Goal: Task Accomplishment & Management: Manage account settings

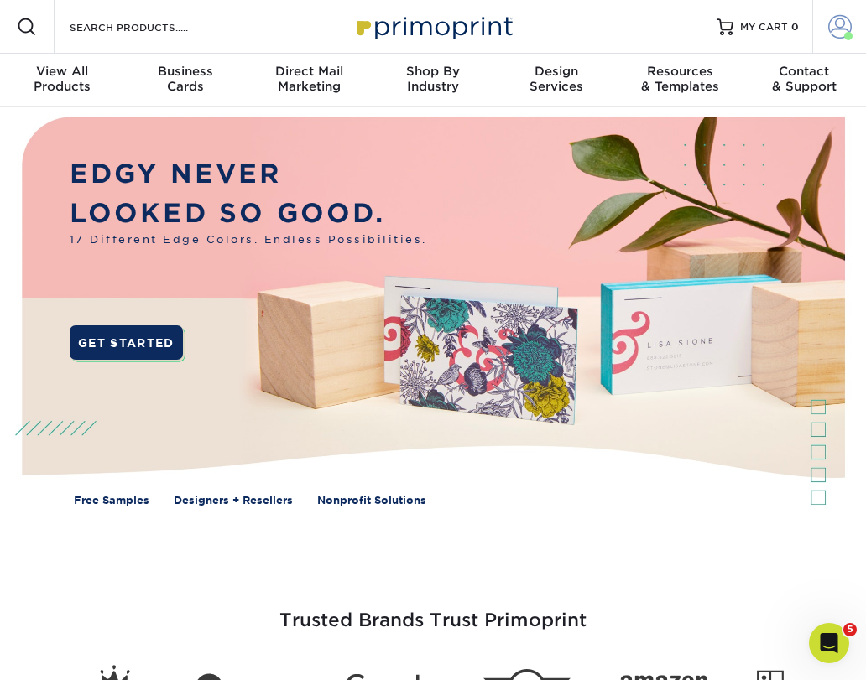
click at [826, 21] on link "Account" at bounding box center [839, 27] width 54 height 54
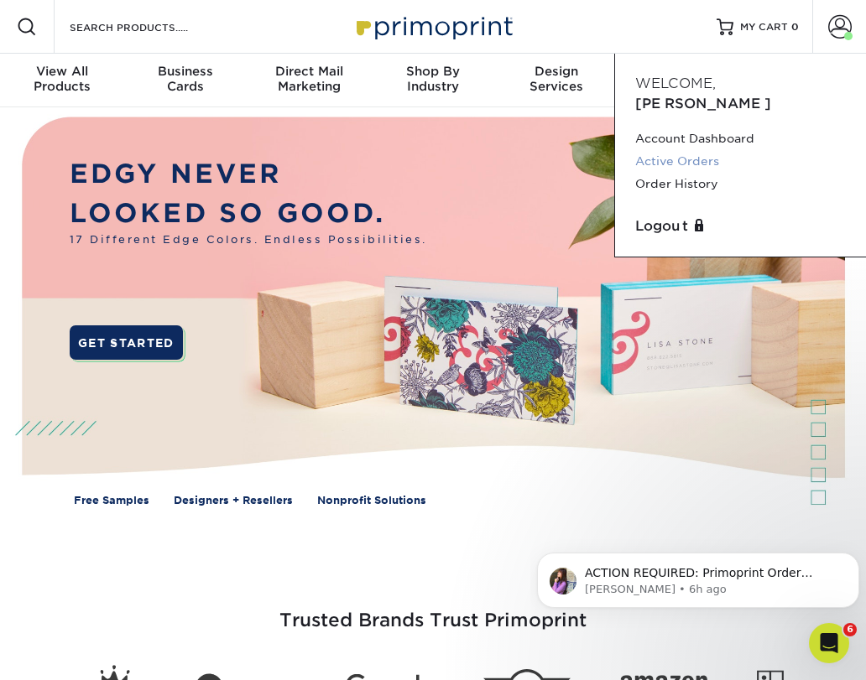
click at [667, 150] on link "Active Orders" at bounding box center [740, 161] width 211 height 23
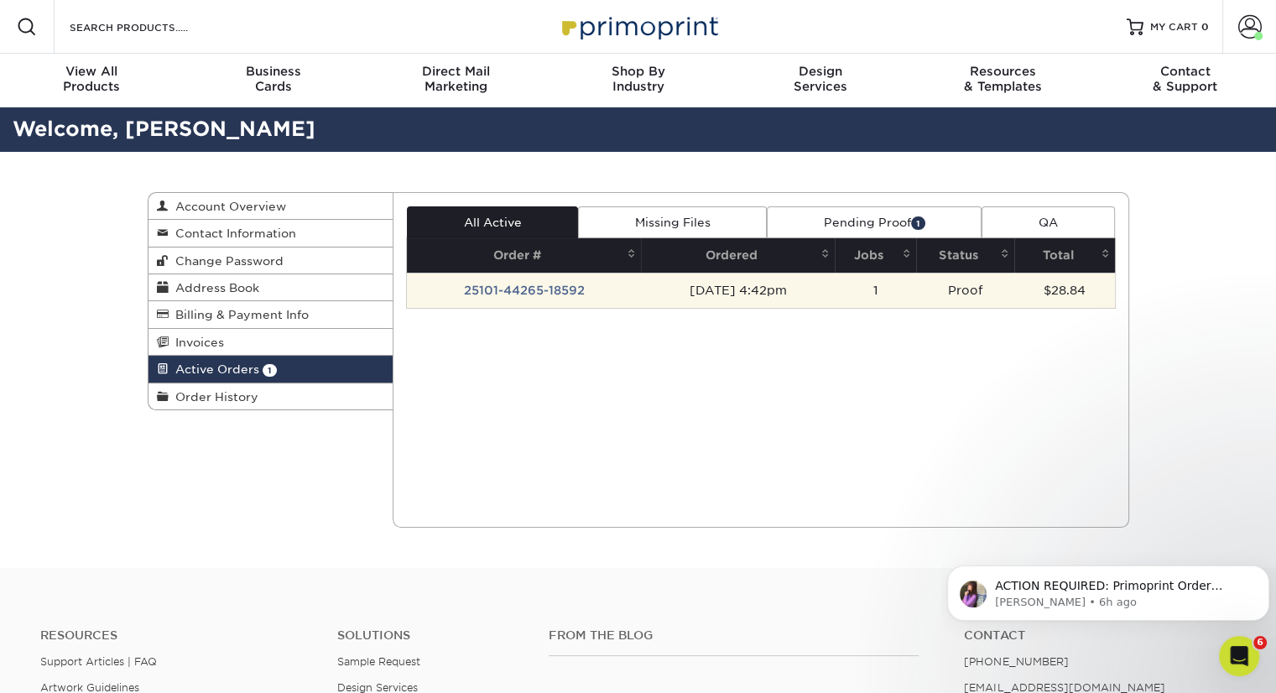
click at [865, 294] on td "Proof" at bounding box center [965, 290] width 98 height 35
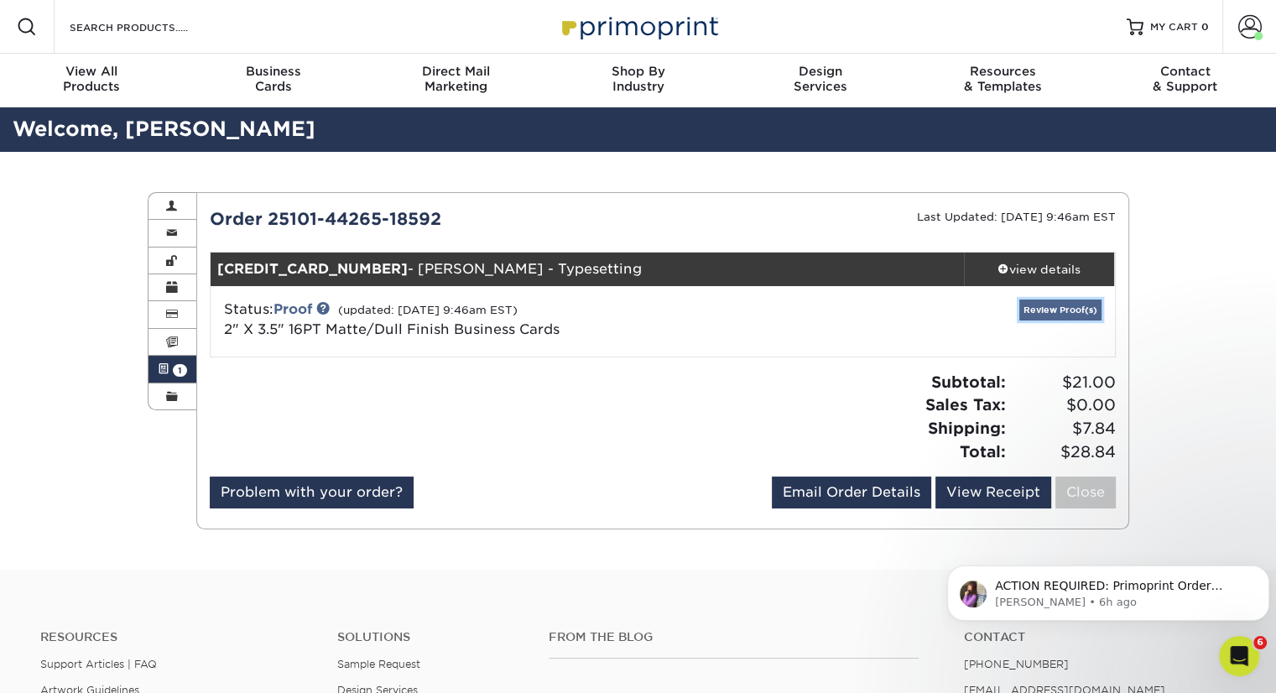
click at [865, 306] on link "Review Proof(s)" at bounding box center [1060, 310] width 82 height 21
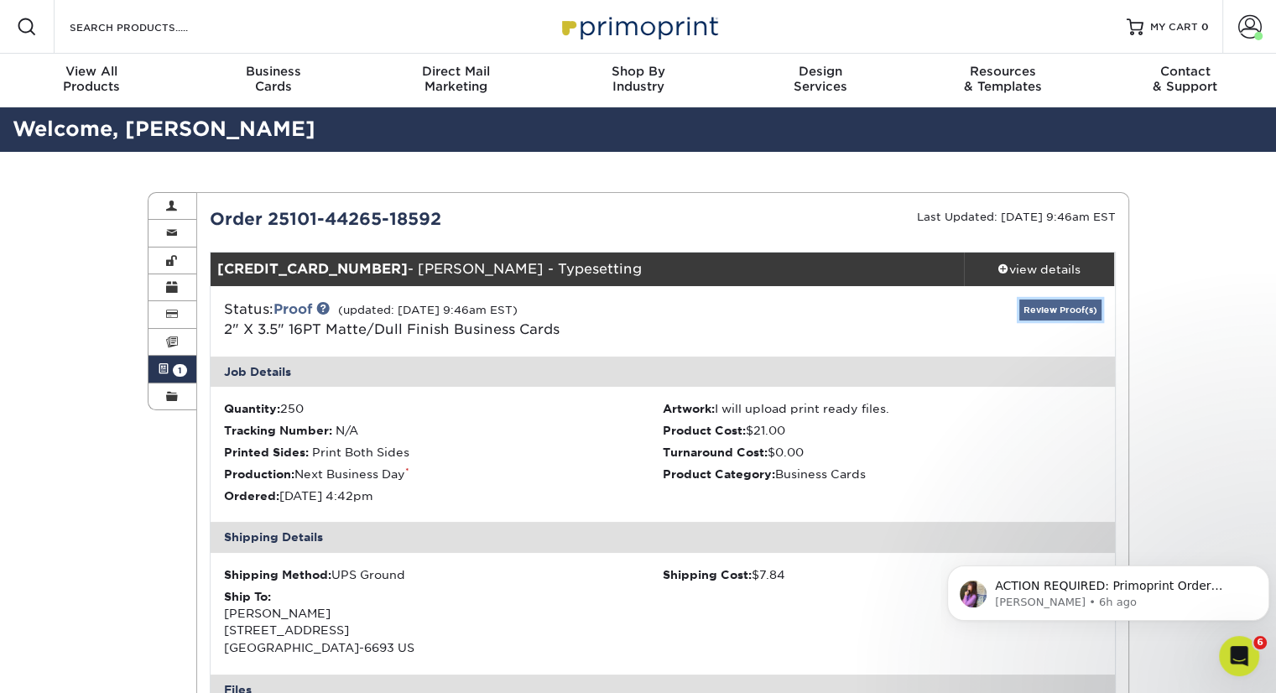
click at [865, 305] on link "Review Proof(s)" at bounding box center [1060, 310] width 82 height 21
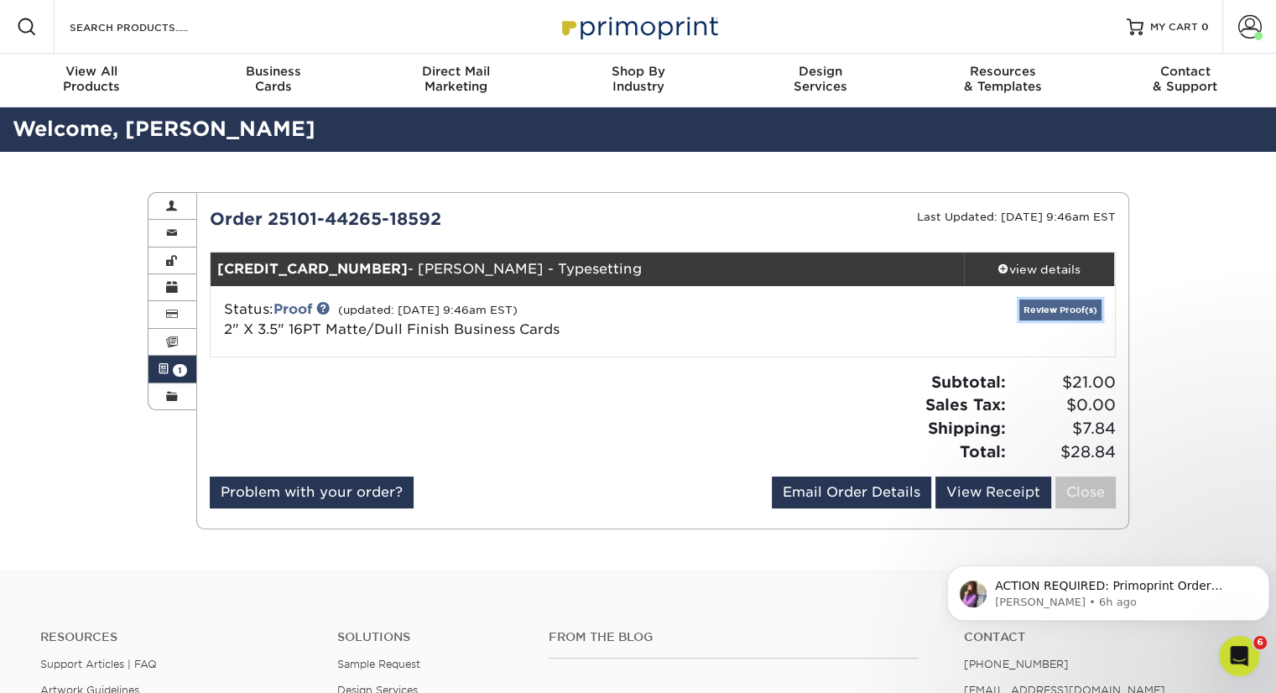
click at [865, 307] on link "Review Proof(s)" at bounding box center [1060, 310] width 82 height 21
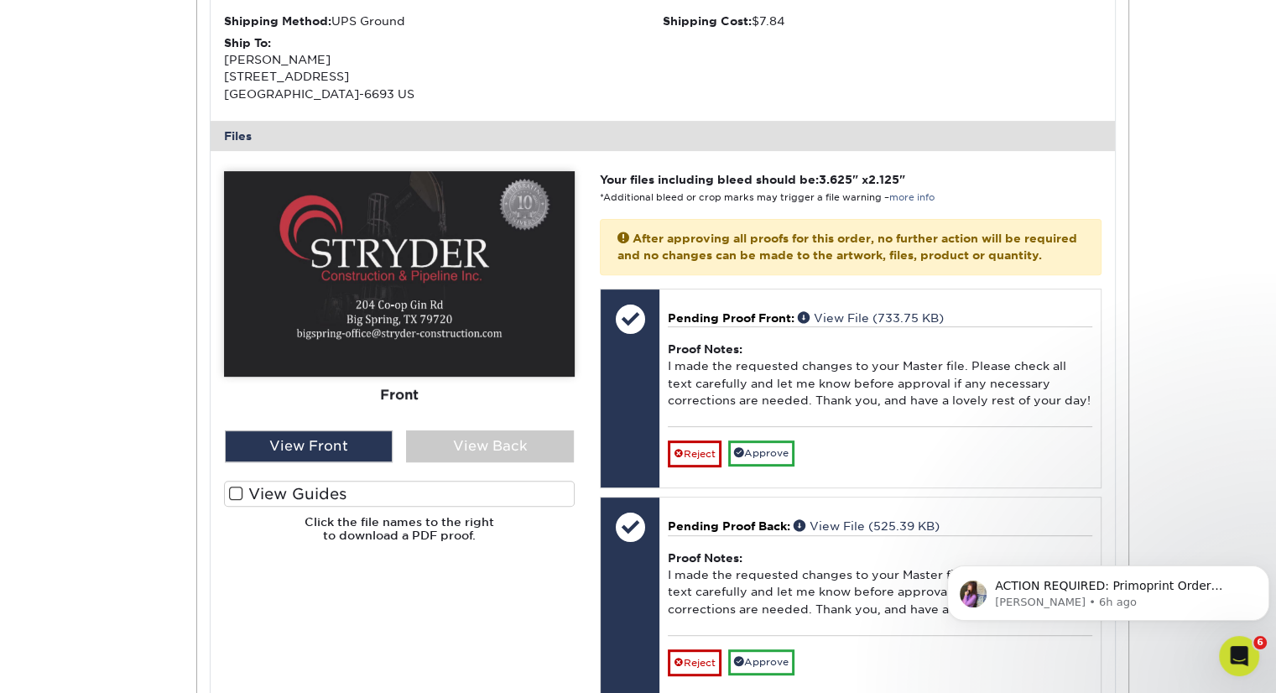
scroll to position [558, 0]
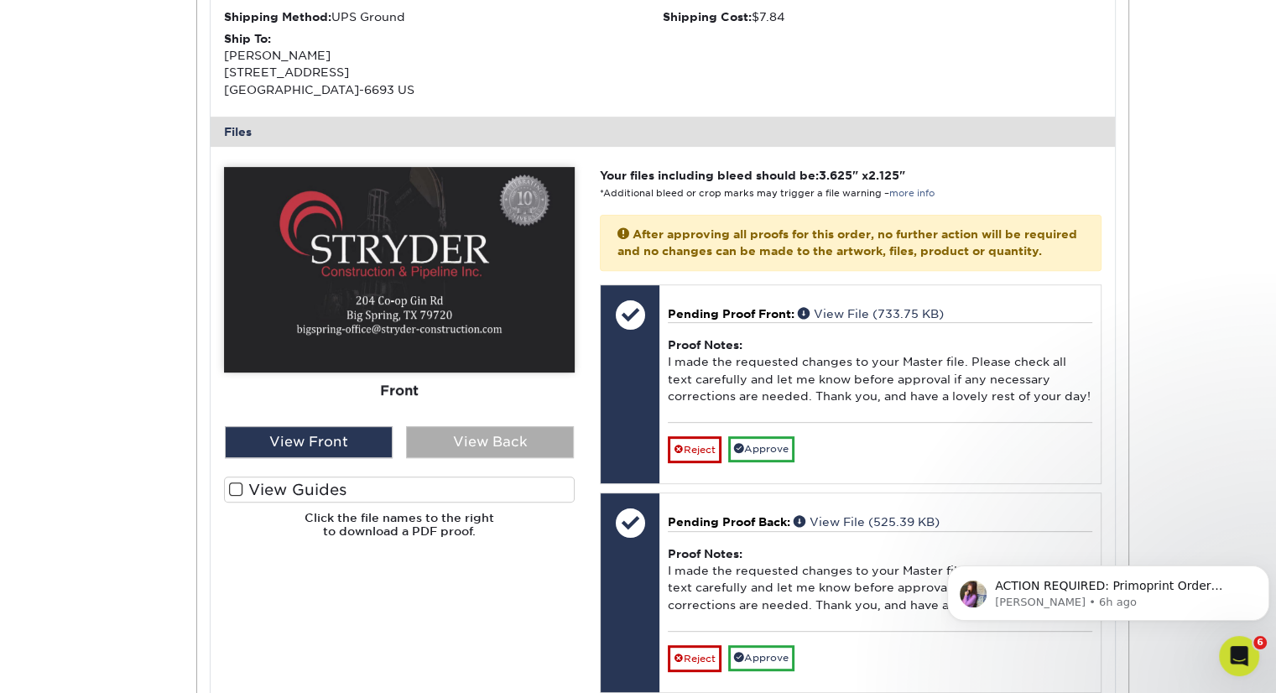
click at [478, 443] on div "View Back" at bounding box center [490, 442] width 168 height 32
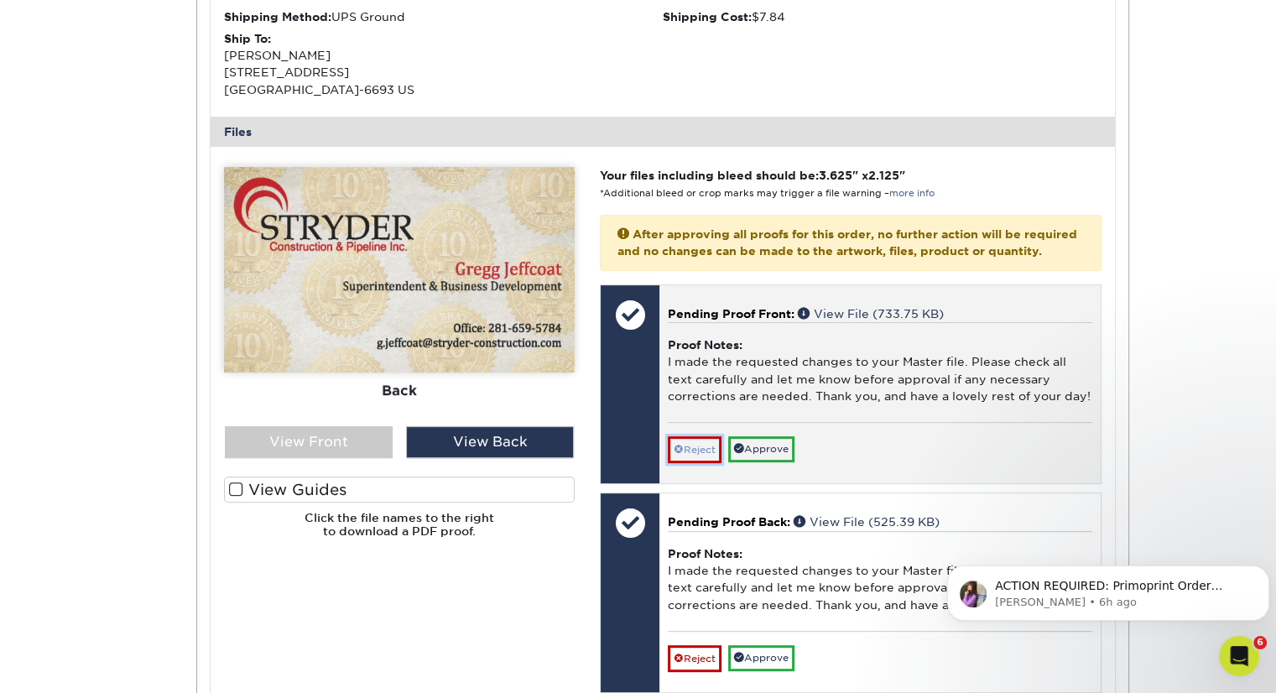
click at [711, 463] on link "Reject" at bounding box center [695, 449] width 54 height 27
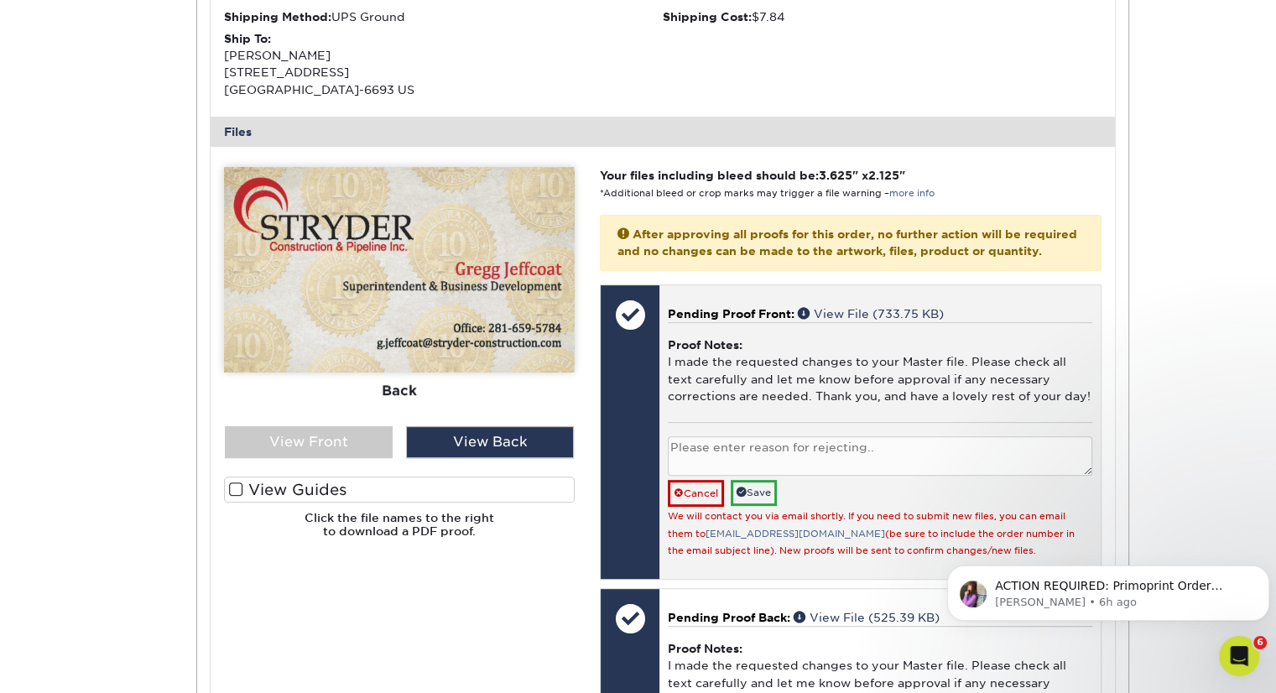
click at [711, 464] on textarea at bounding box center [880, 455] width 424 height 39
type textarea "please change office to cell phone"
click at [758, 506] on link "Save" at bounding box center [754, 493] width 46 height 26
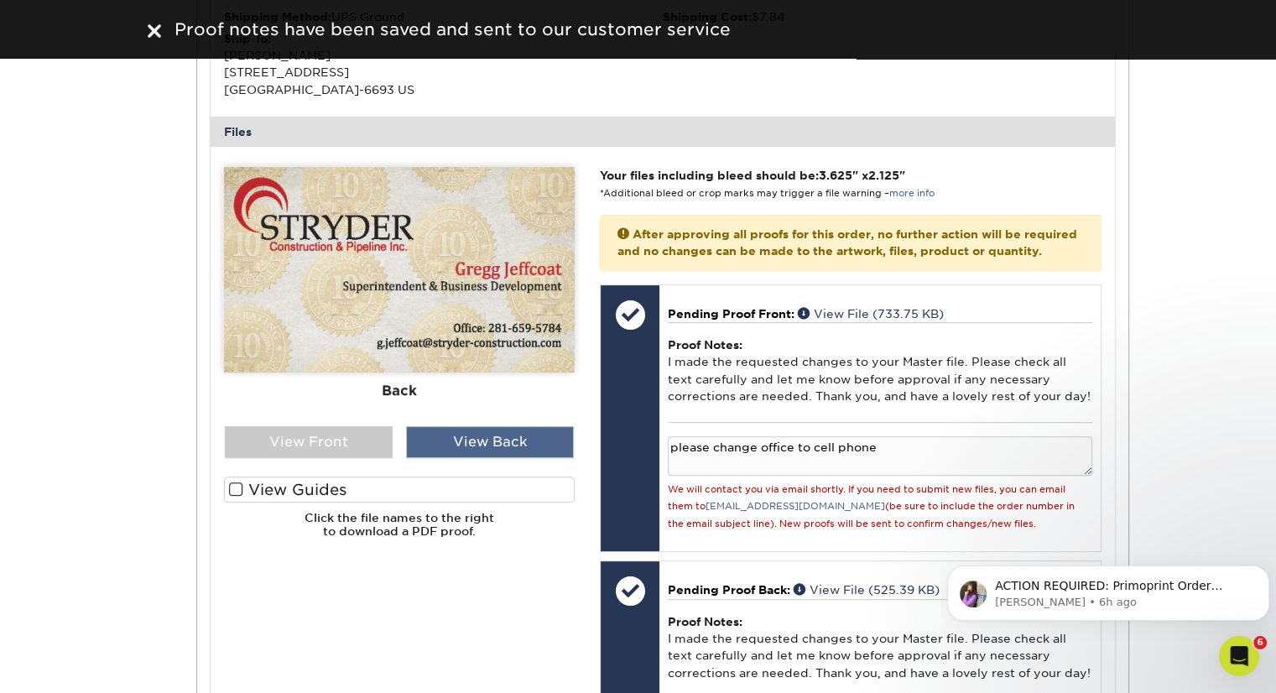
click at [537, 444] on div "View Back" at bounding box center [490, 442] width 168 height 32
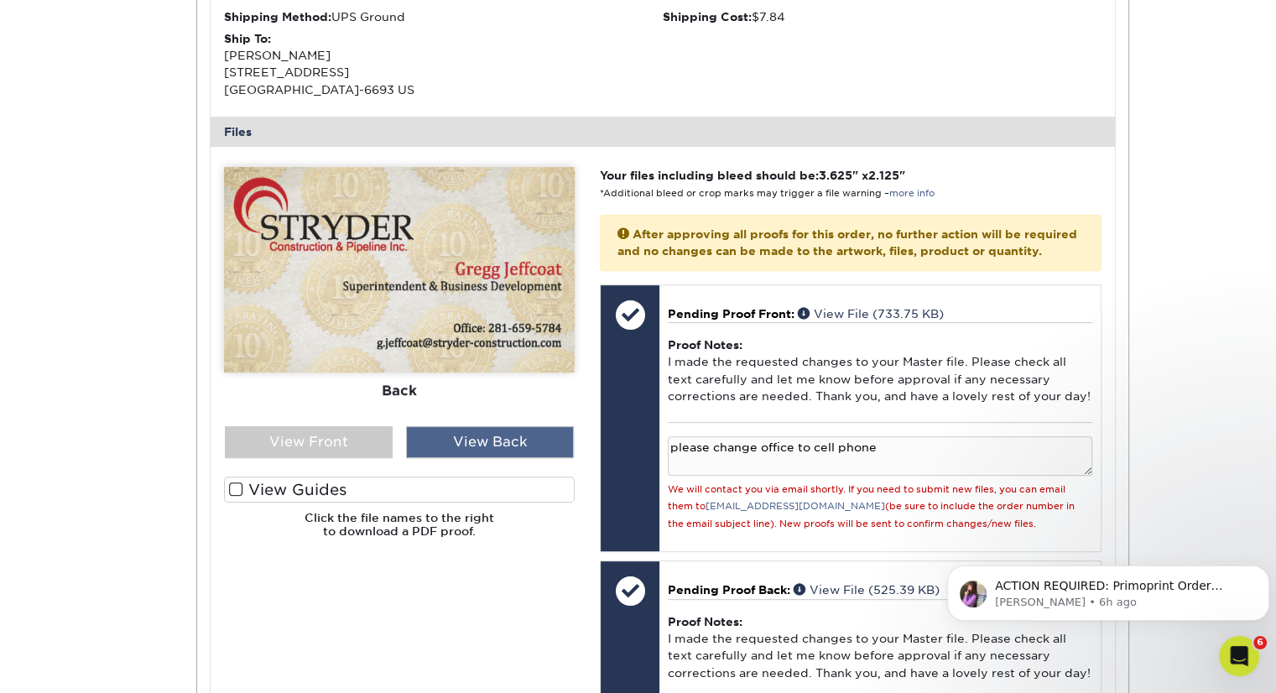
click at [467, 437] on div "View Back" at bounding box center [490, 442] width 168 height 32
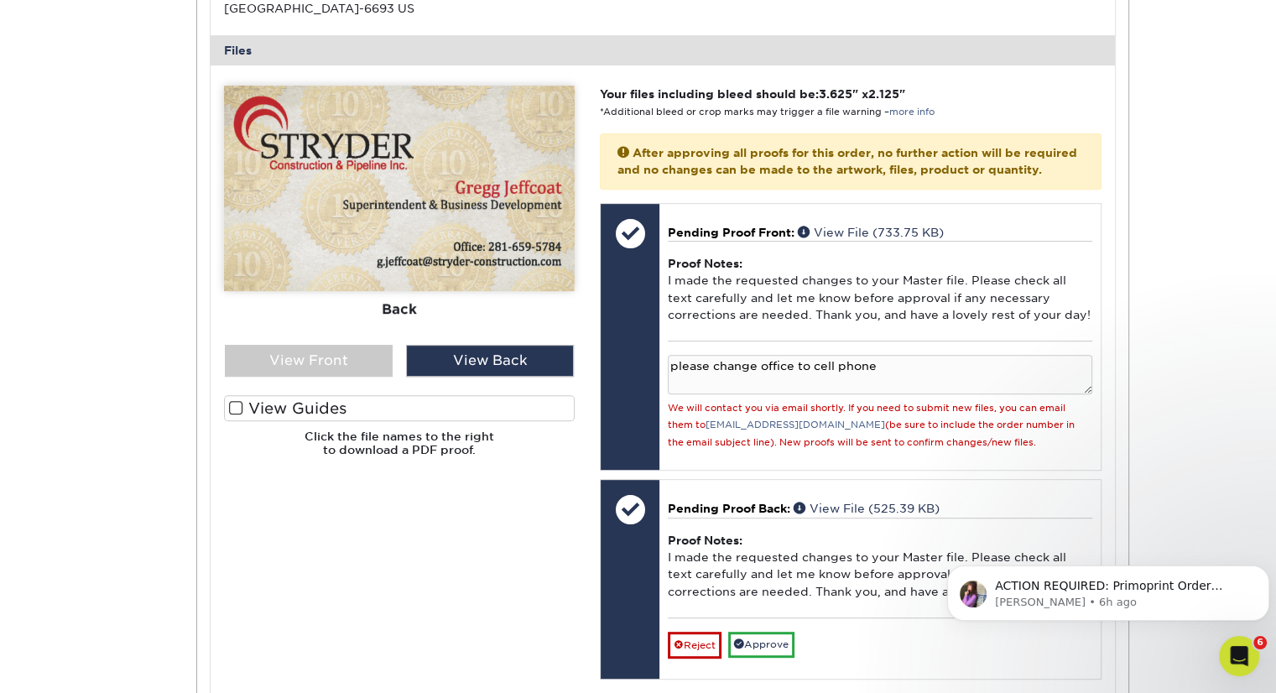
scroll to position [567, 0]
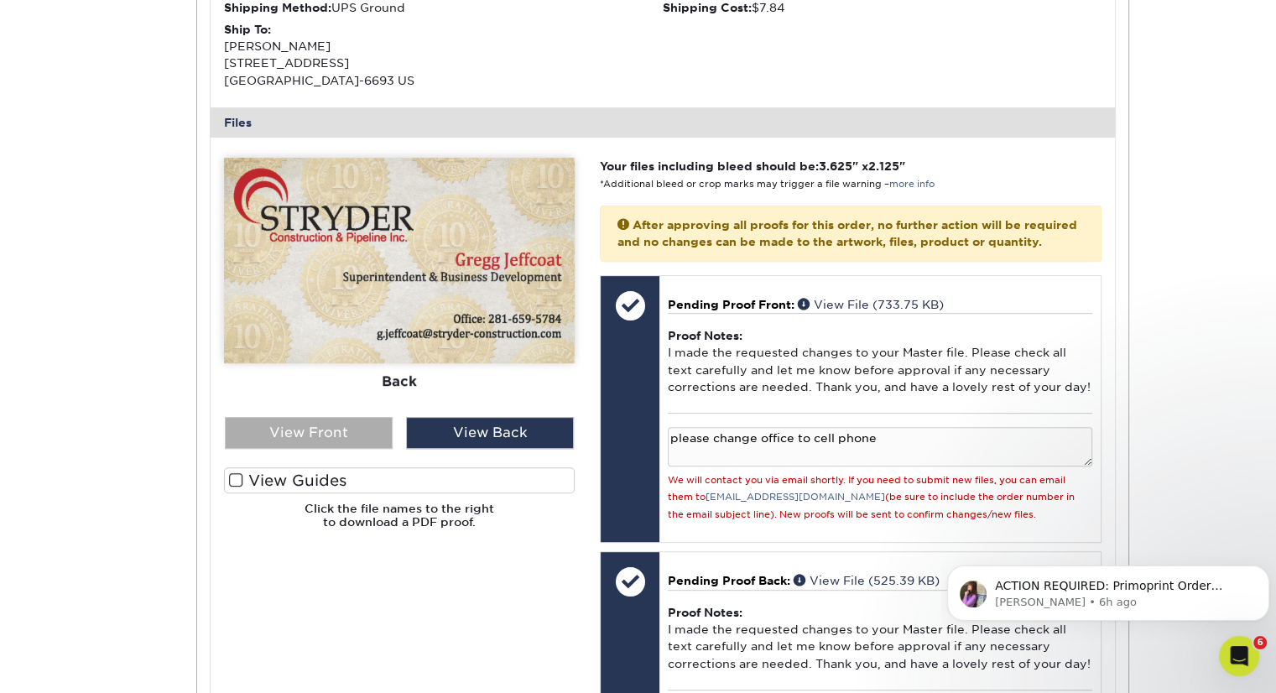
click at [351, 428] on div "View Front" at bounding box center [309, 433] width 168 height 32
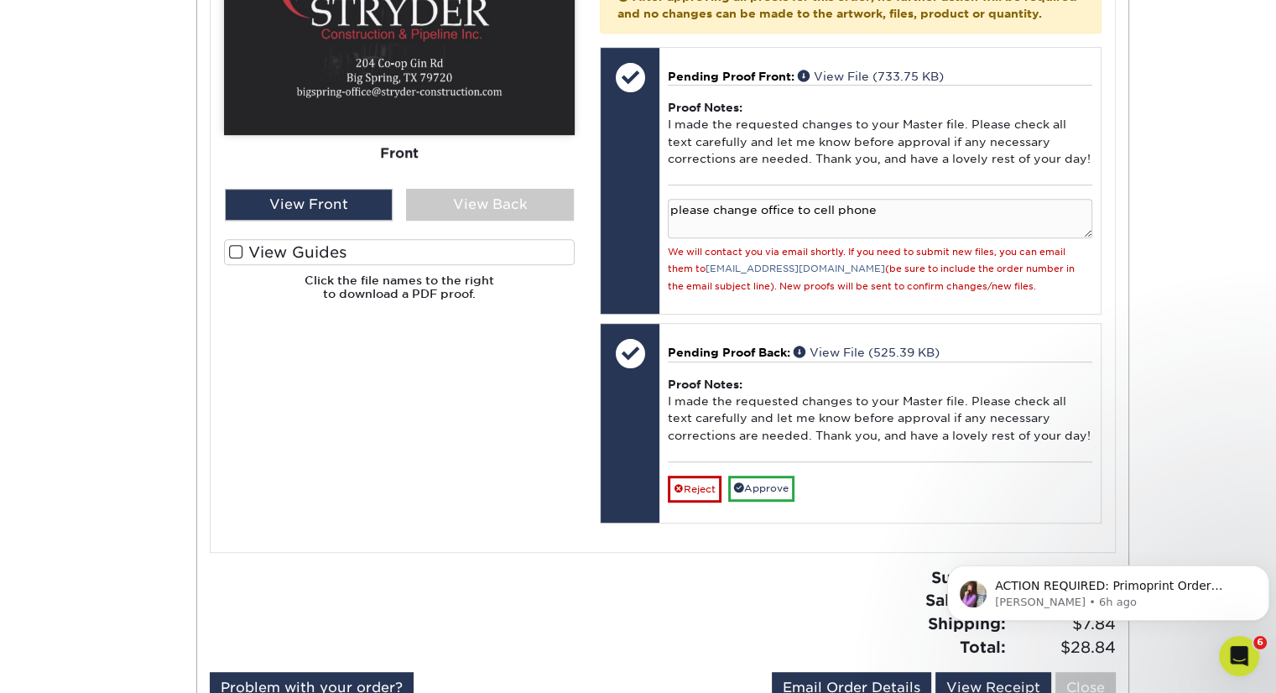
scroll to position [802, 0]
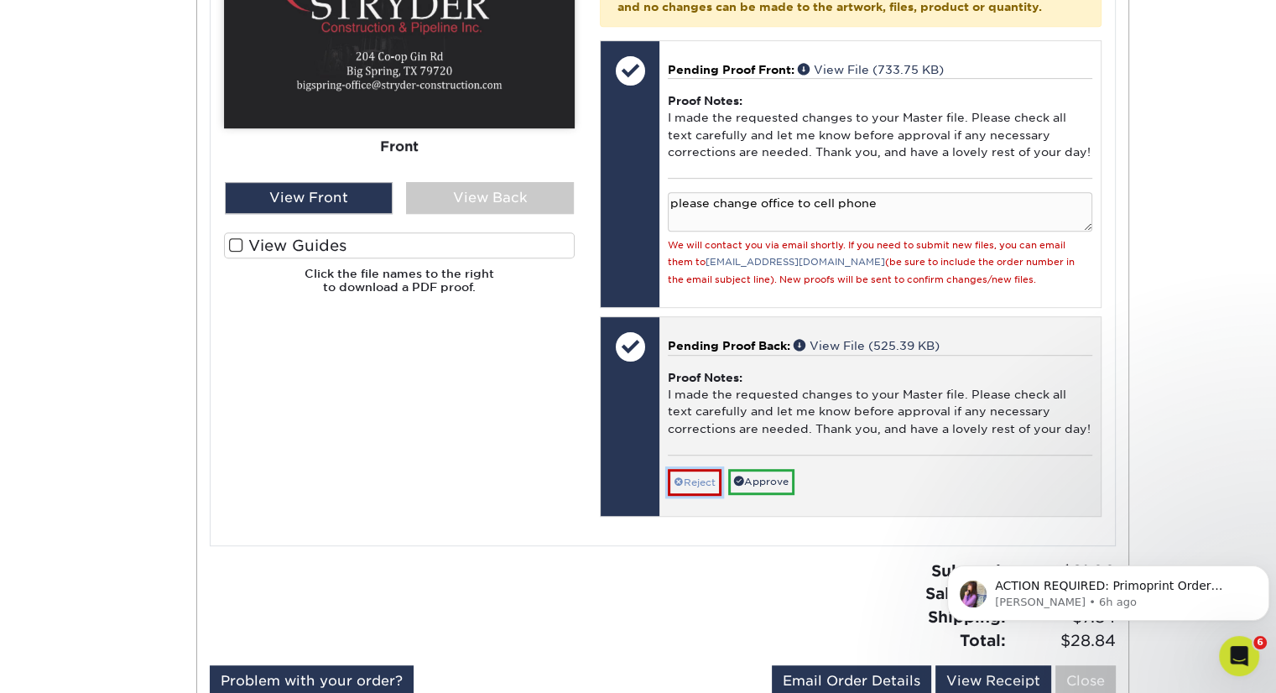
click at [705, 496] on link "Reject" at bounding box center [695, 482] width 54 height 27
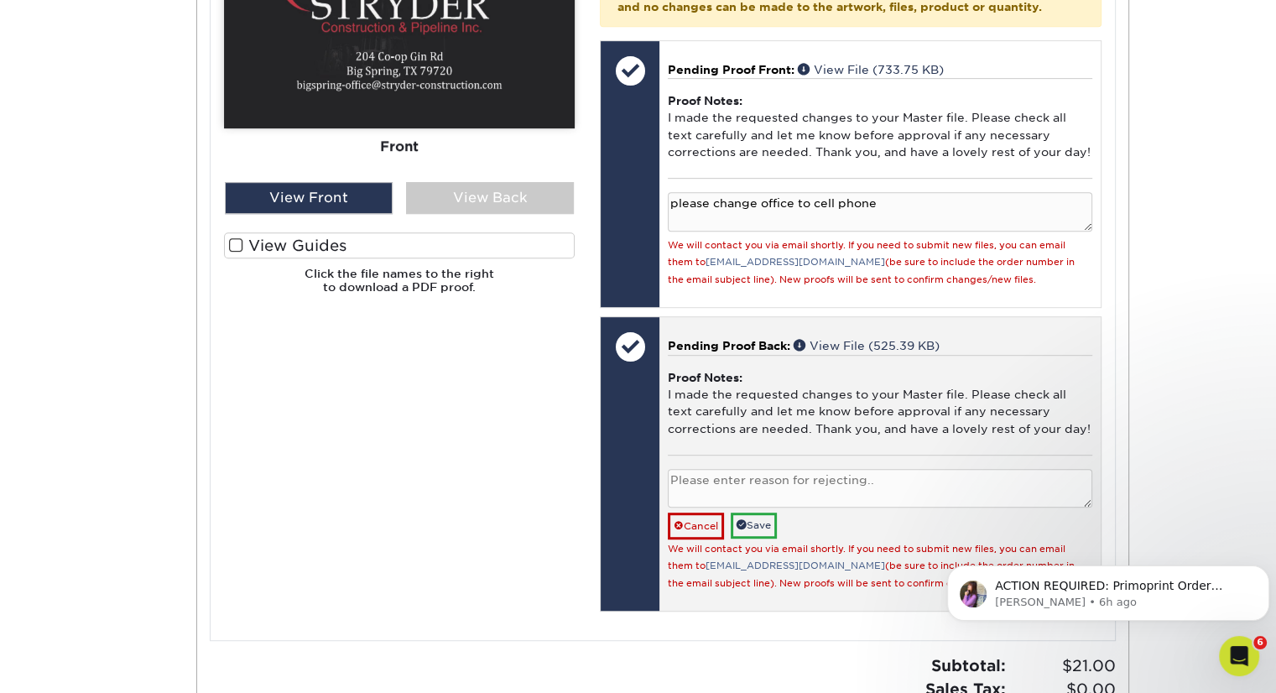
click at [705, 498] on textarea at bounding box center [880, 488] width 424 height 39
type textarea "please change email prefix to stryderoffice to replace bigspring-office"
click at [749, 537] on link "Save" at bounding box center [754, 526] width 46 height 26
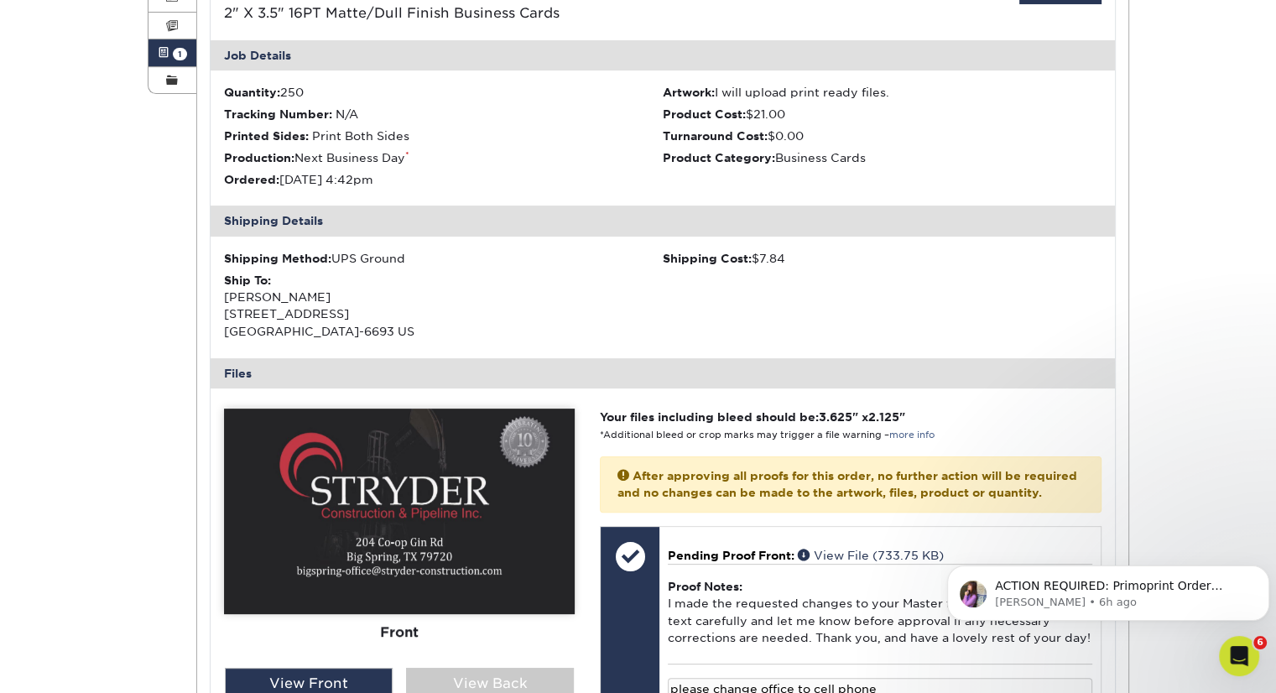
scroll to position [315, 0]
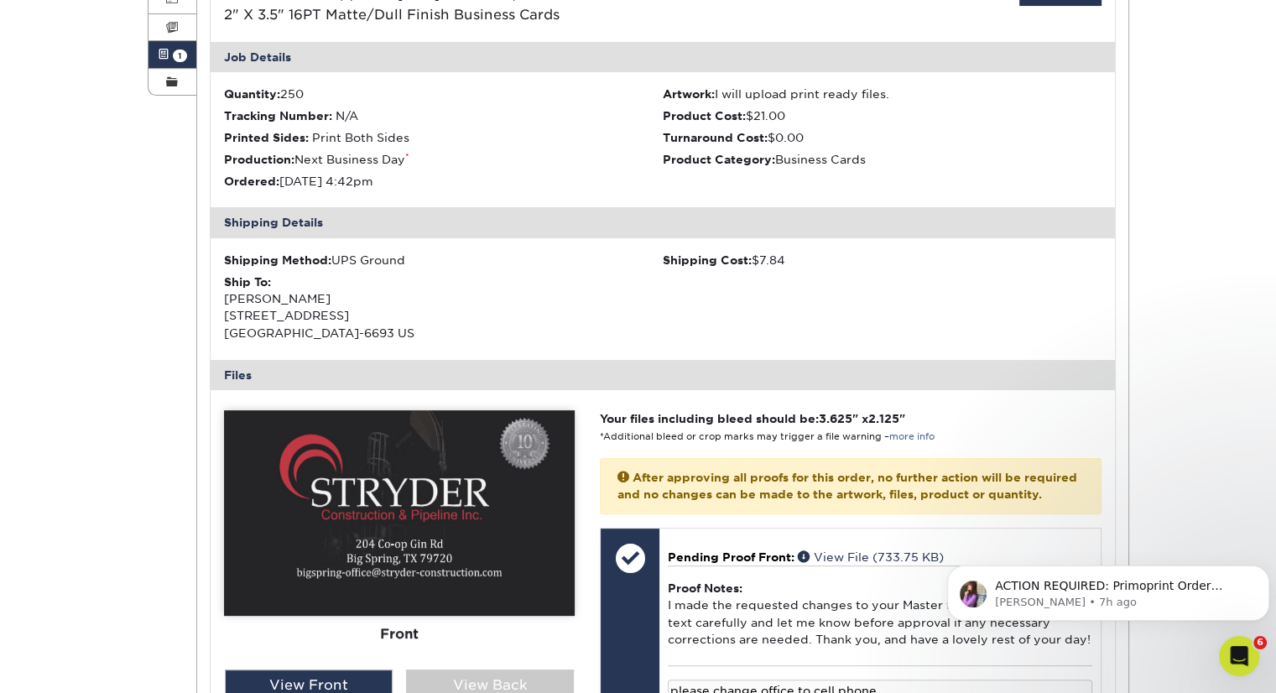
click at [605, 388] on div "Files" at bounding box center [663, 375] width 904 height 30
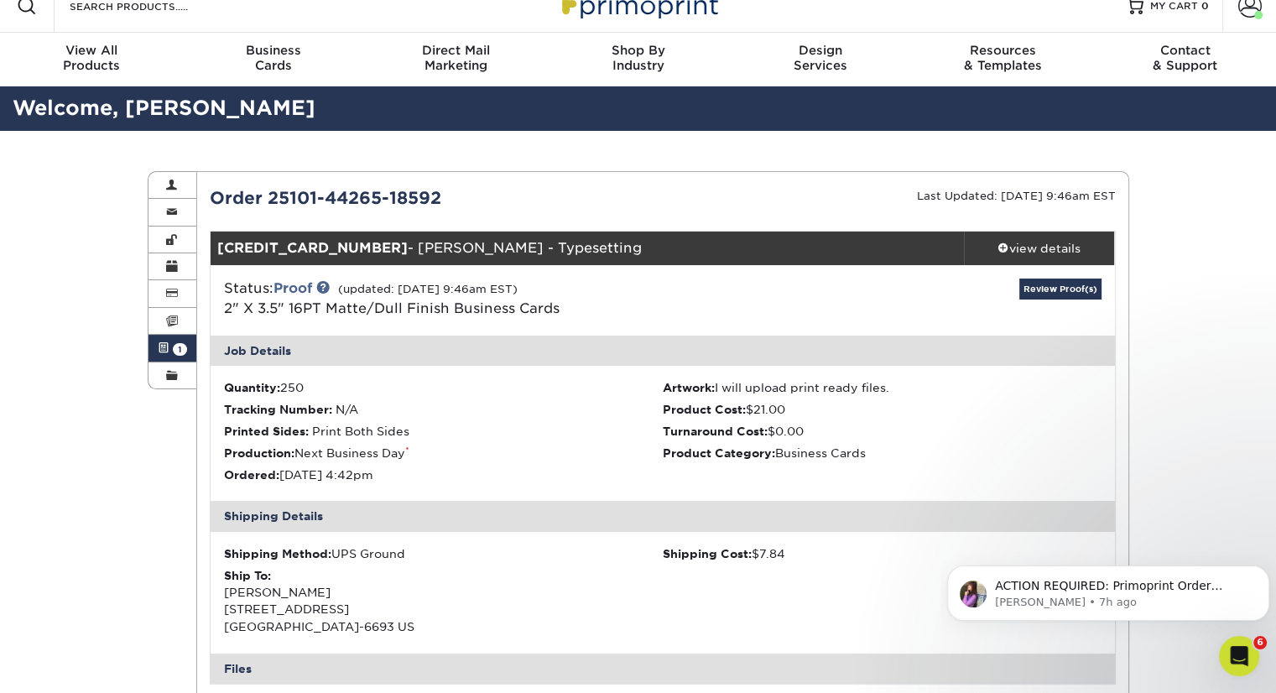
scroll to position [0, 0]
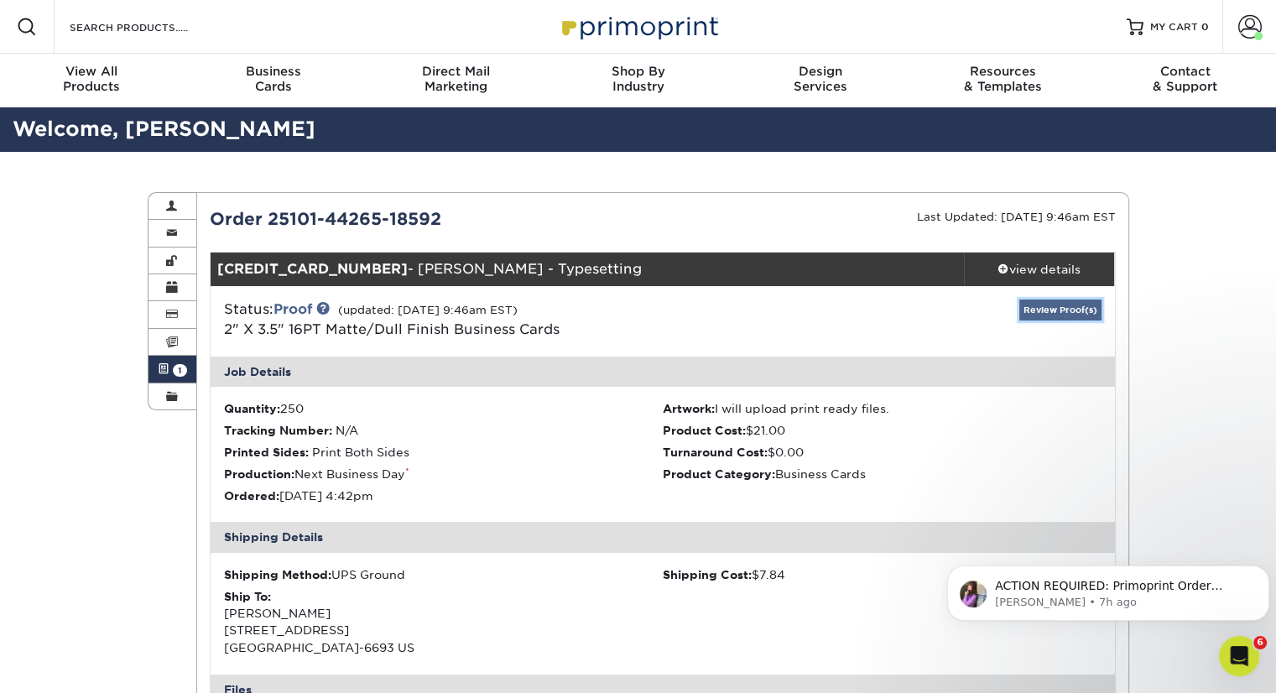
click at [865, 310] on link "Review Proof(s)" at bounding box center [1060, 310] width 82 height 21
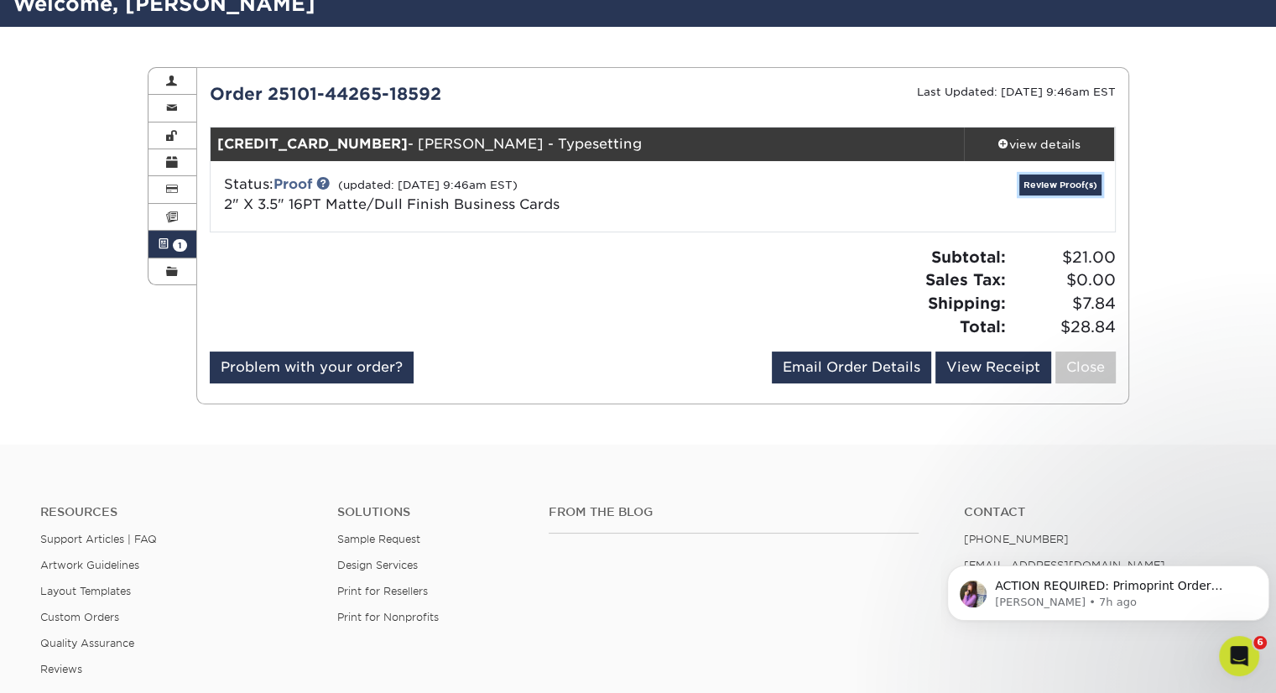
scroll to position [77, 0]
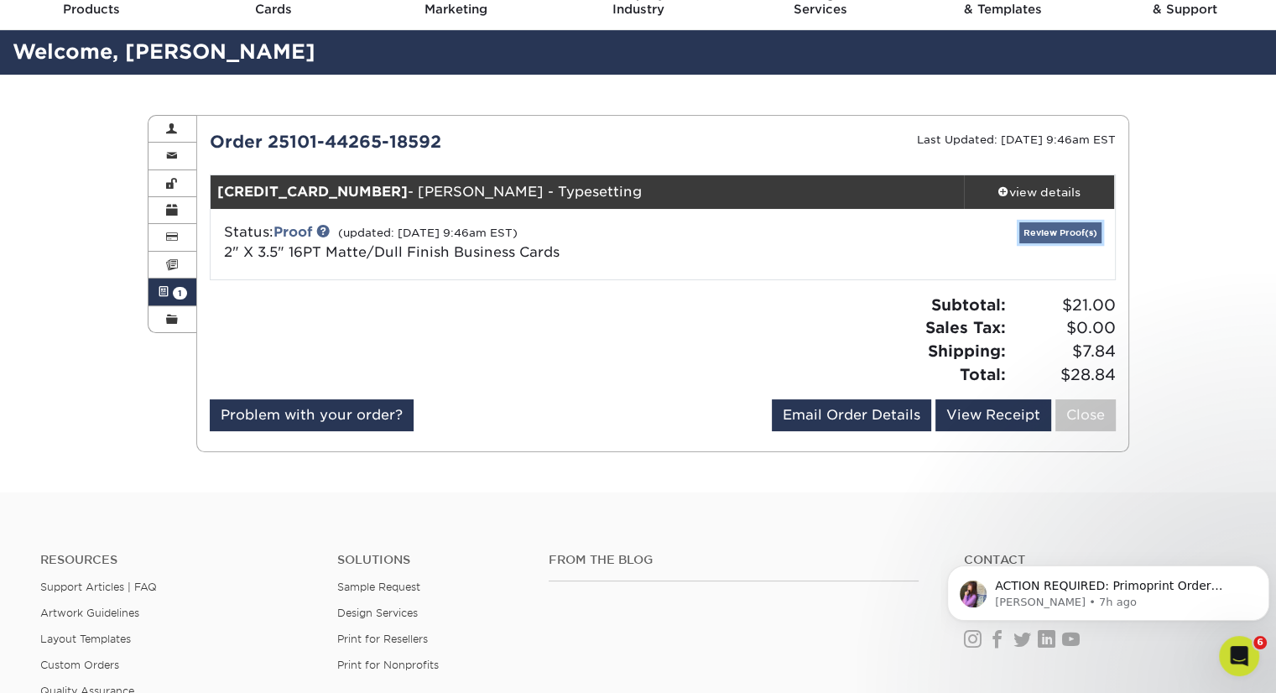
click at [865, 228] on link "Review Proof(s)" at bounding box center [1060, 232] width 82 height 21
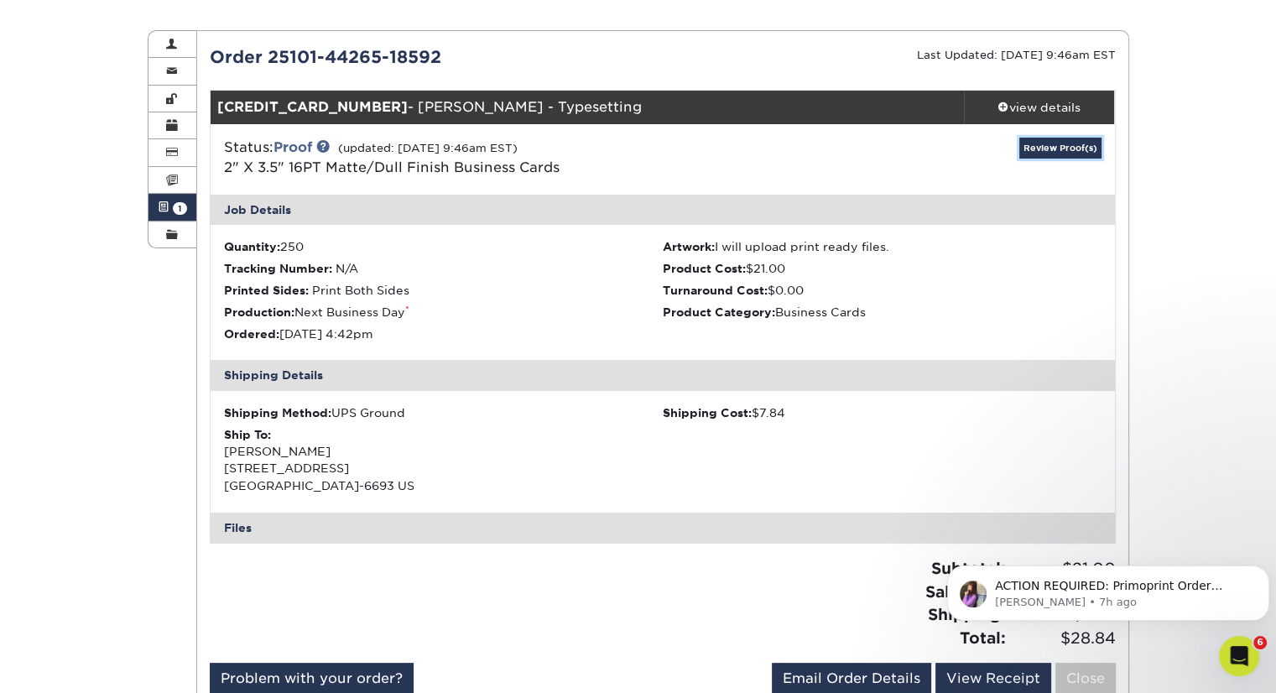
scroll to position [0, 0]
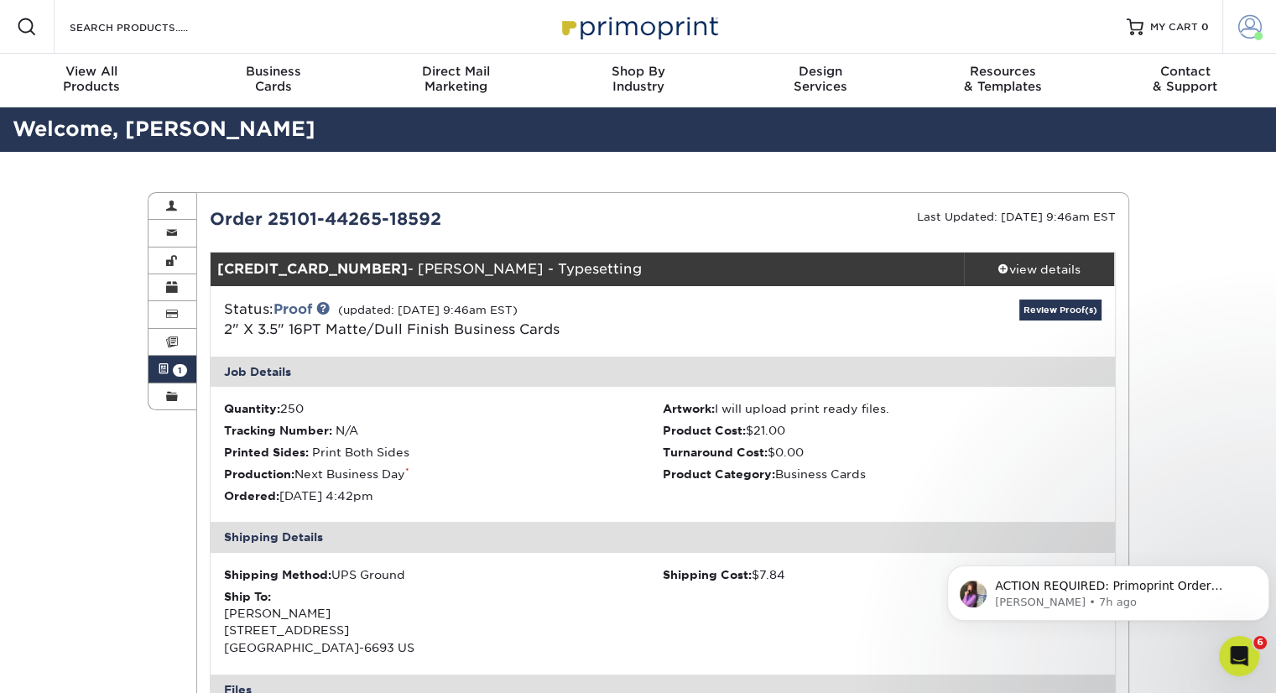
click at [865, 27] on span at bounding box center [1249, 26] width 23 height 23
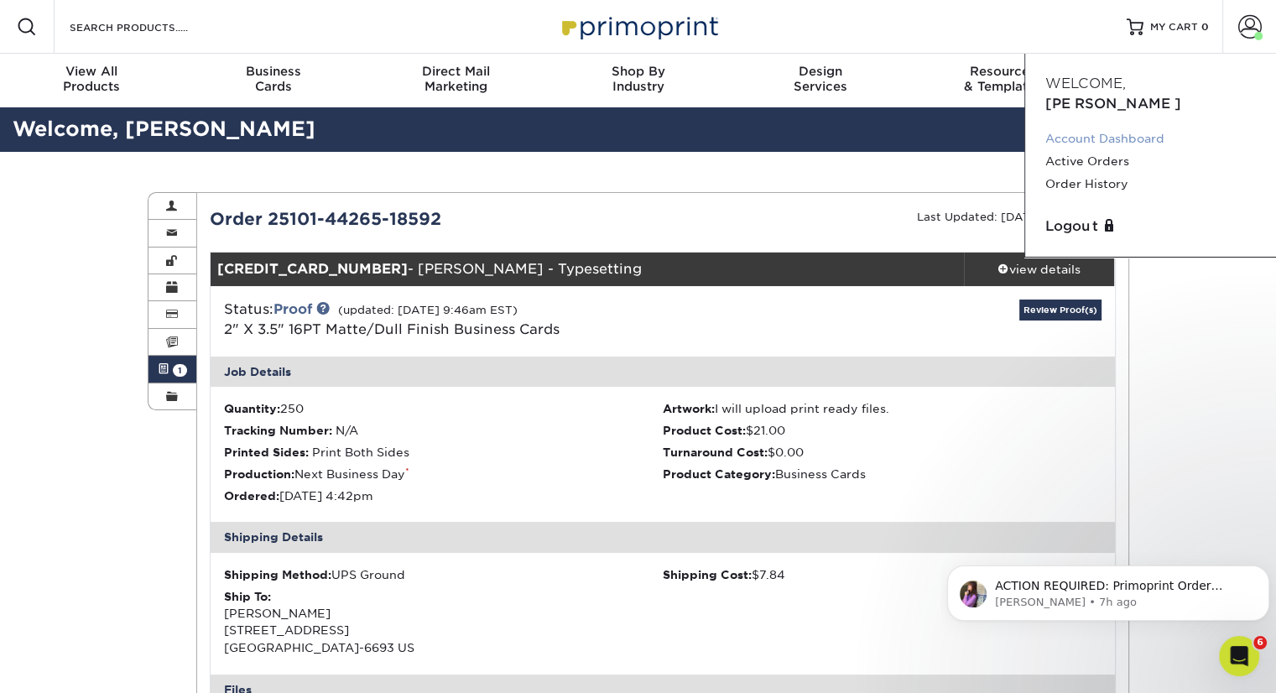
click at [865, 128] on link "Account Dashboard" at bounding box center [1150, 139] width 211 height 23
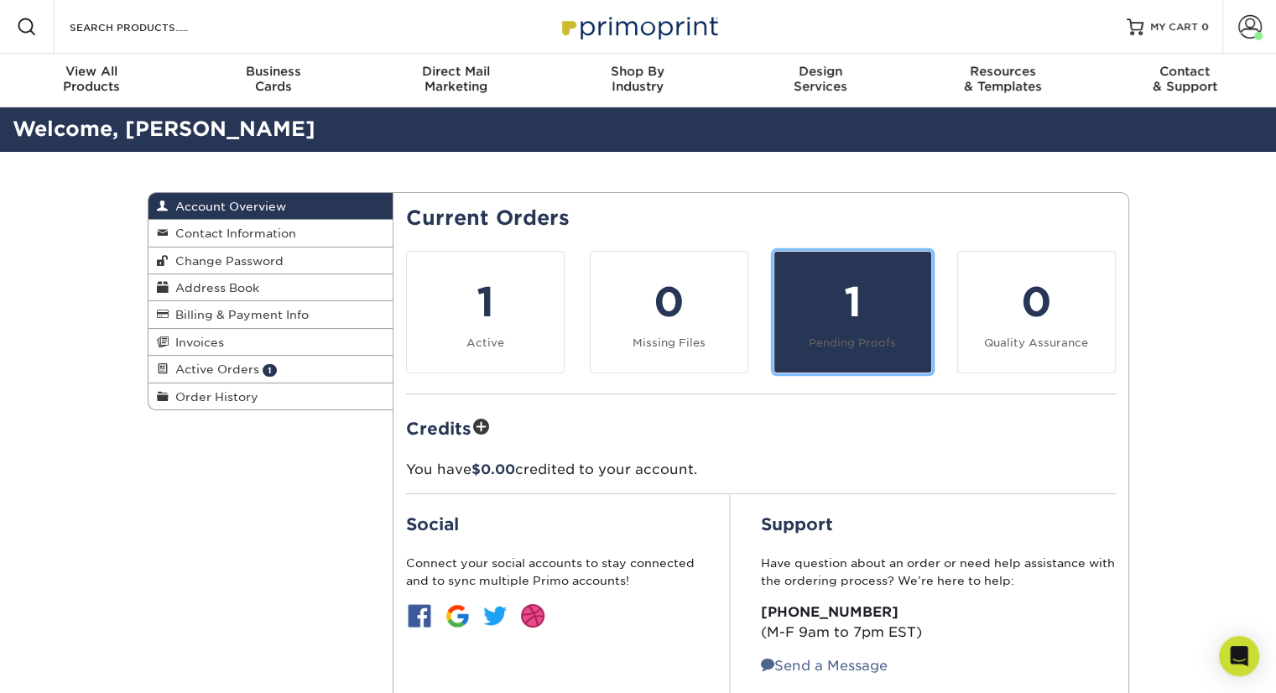
click at [855, 317] on div "1" at bounding box center [852, 302] width 137 height 60
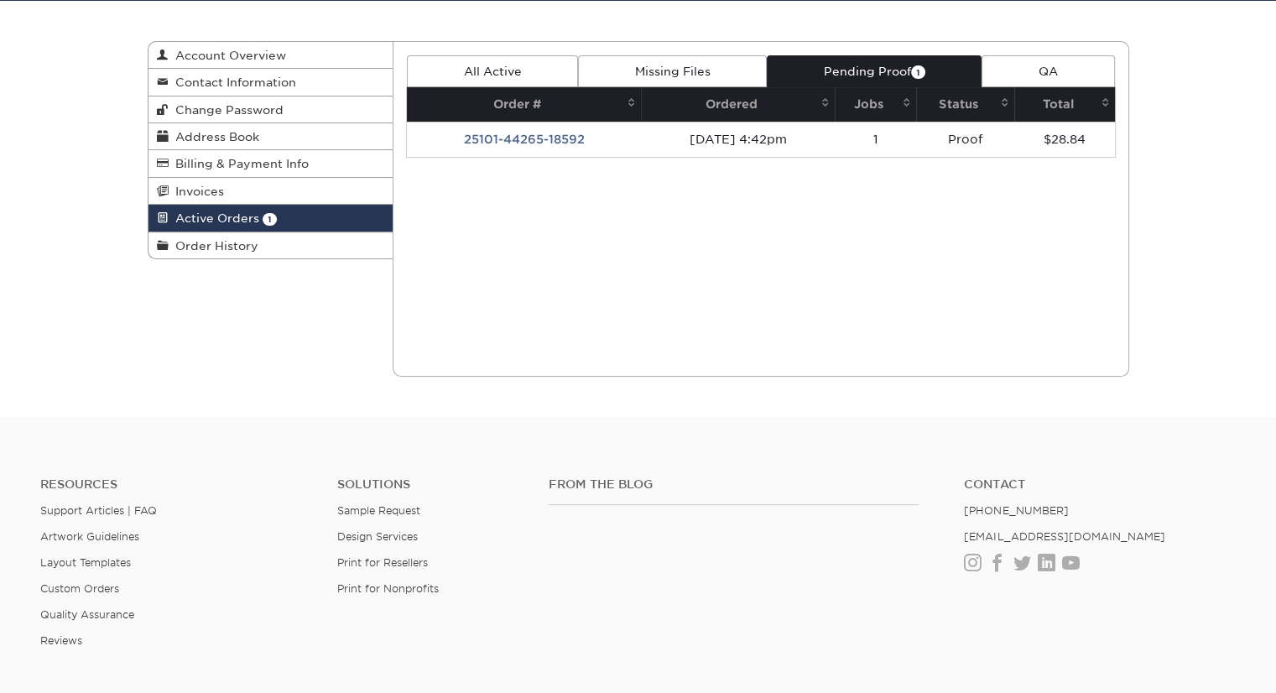
scroll to position [148, 0]
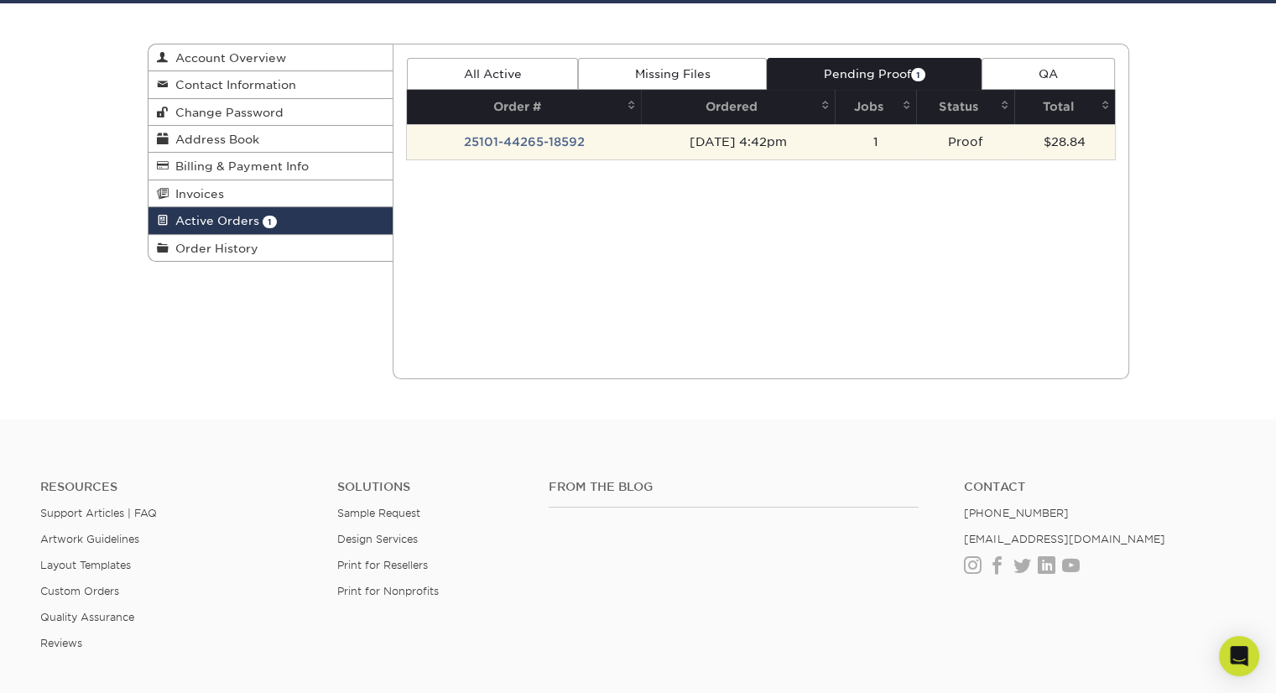
click at [953, 142] on td "Proof" at bounding box center [965, 141] width 98 height 35
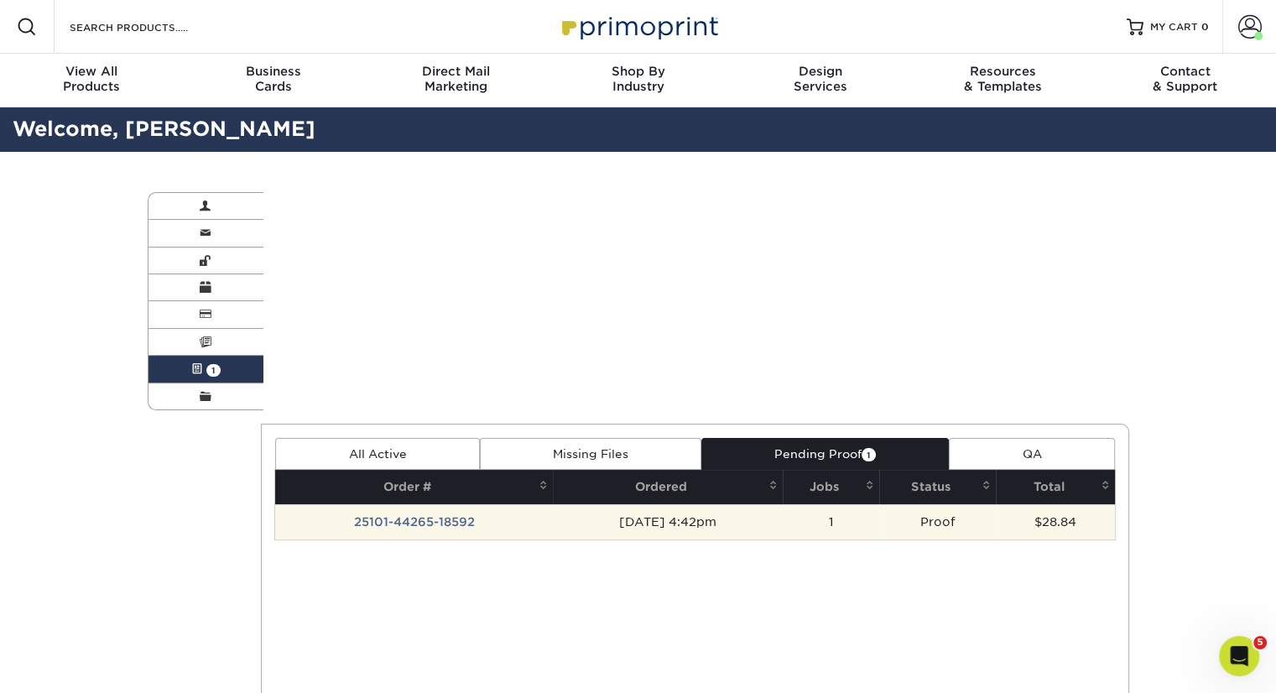
scroll to position [0, 0]
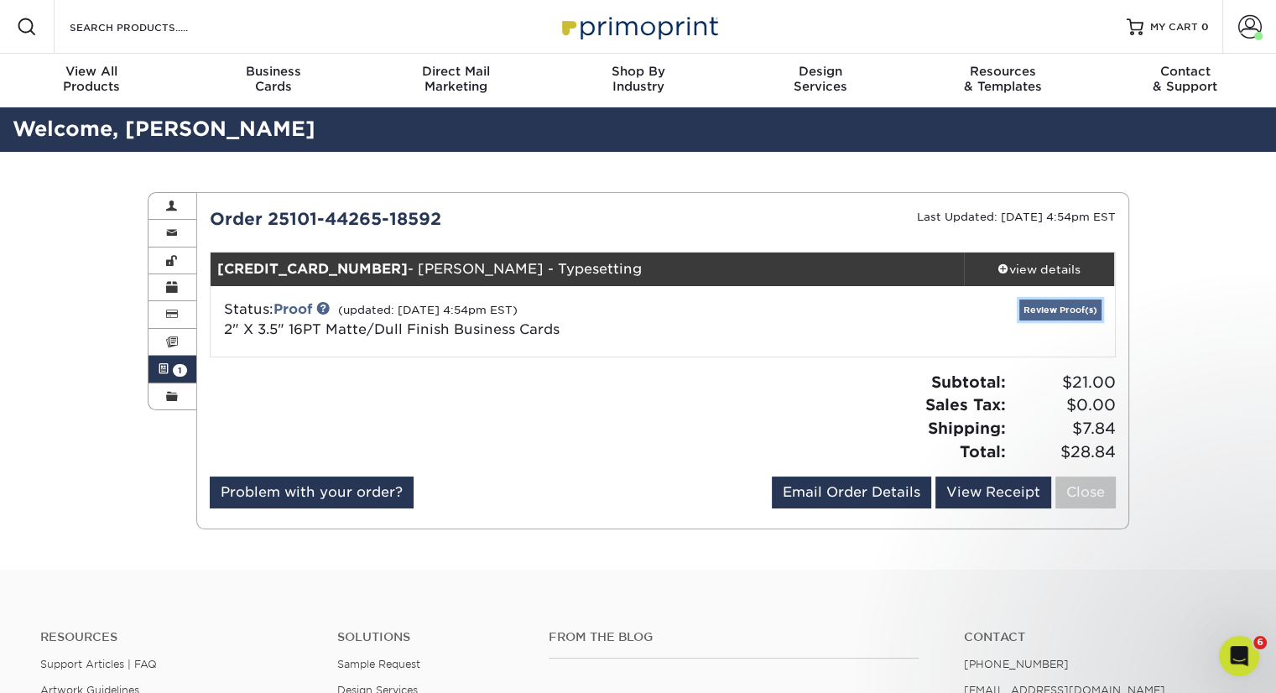
click at [1076, 315] on link "Review Proof(s)" at bounding box center [1060, 310] width 82 height 21
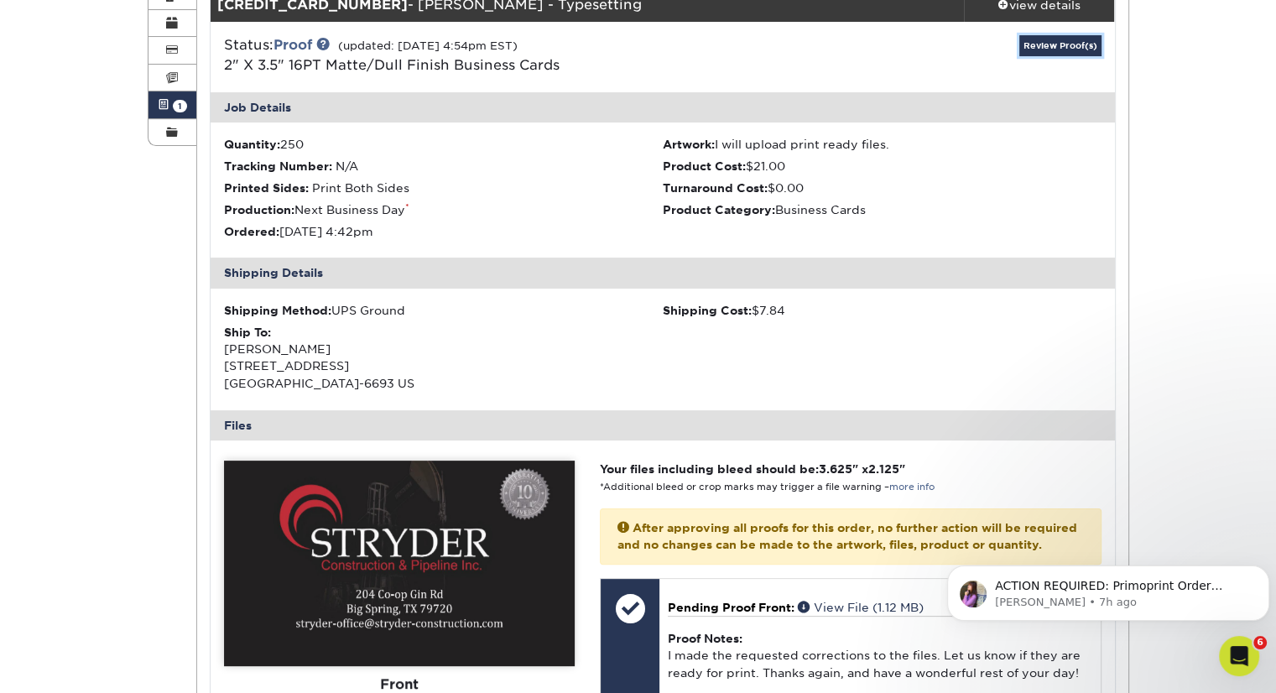
scroll to position [395, 0]
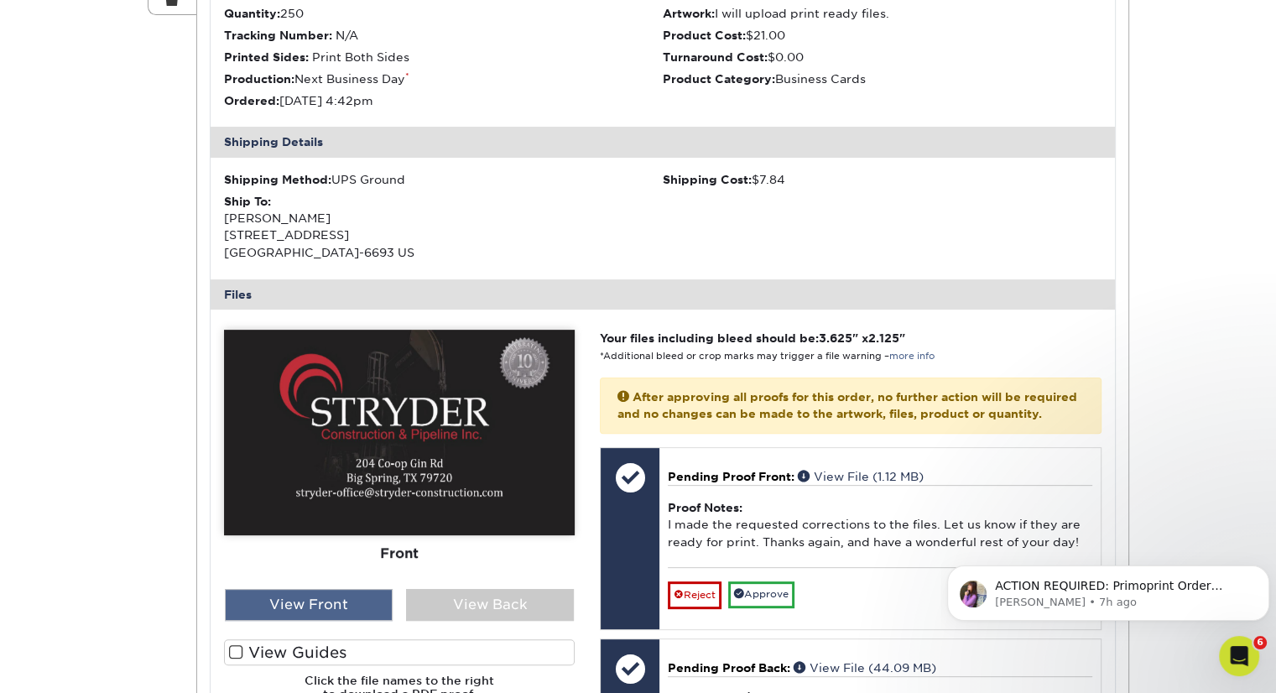
click at [313, 599] on div "View Front" at bounding box center [309, 605] width 168 height 32
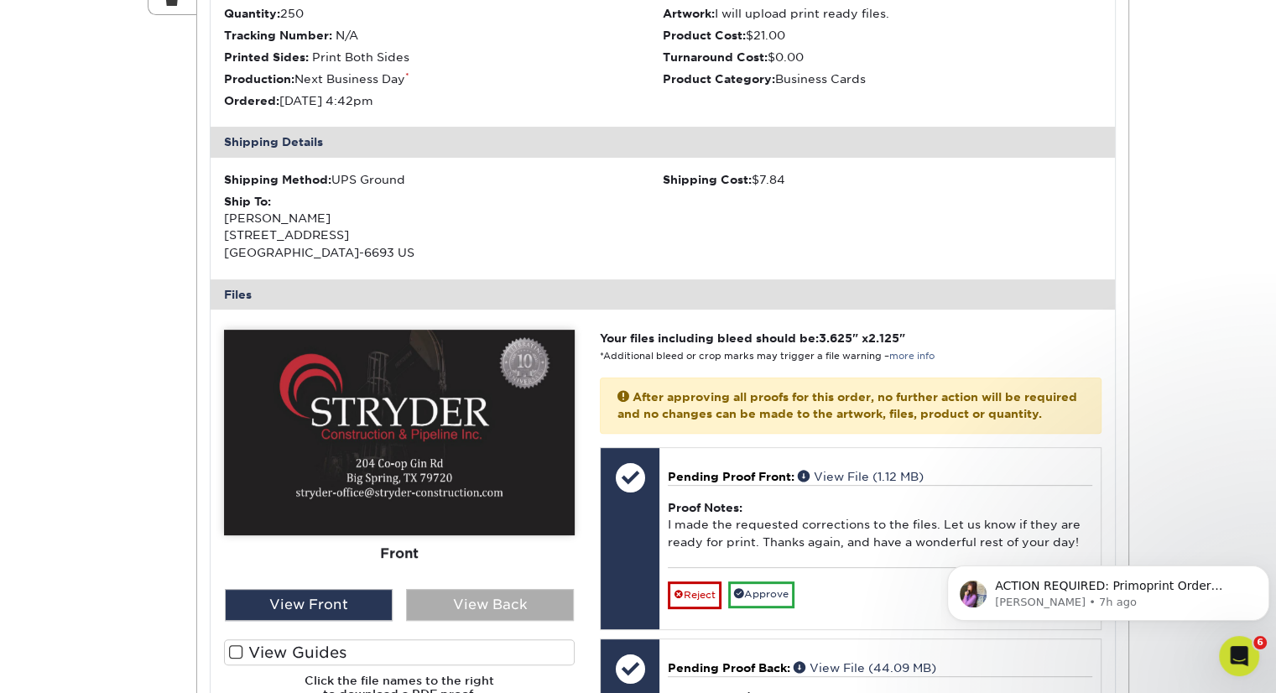
click at [434, 605] on div "View Back" at bounding box center [490, 605] width 168 height 32
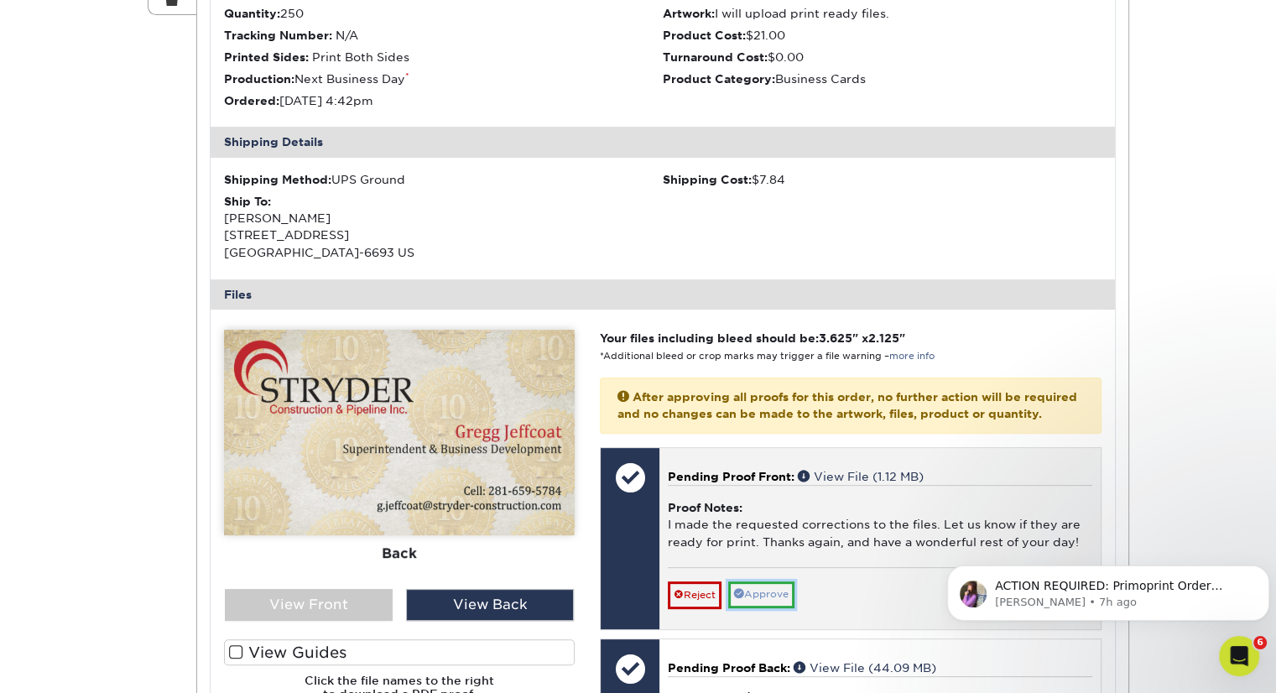
click at [754, 606] on link "Approve" at bounding box center [761, 594] width 66 height 26
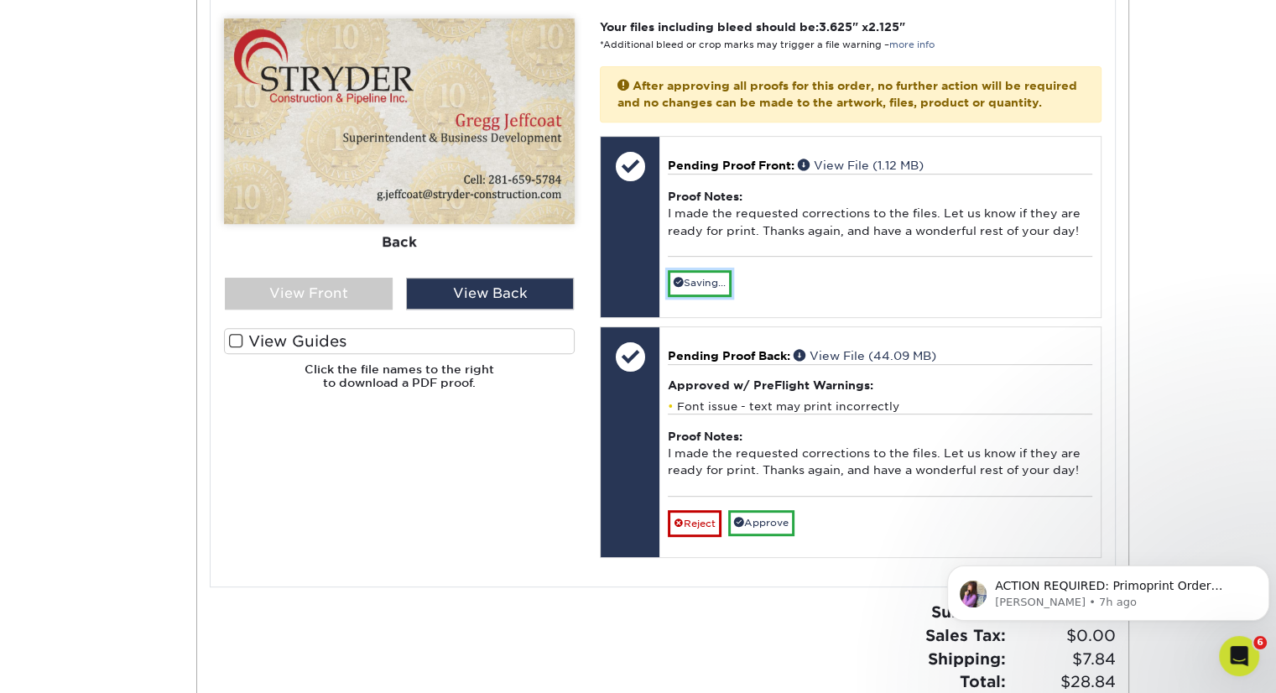
scroll to position [822, 0]
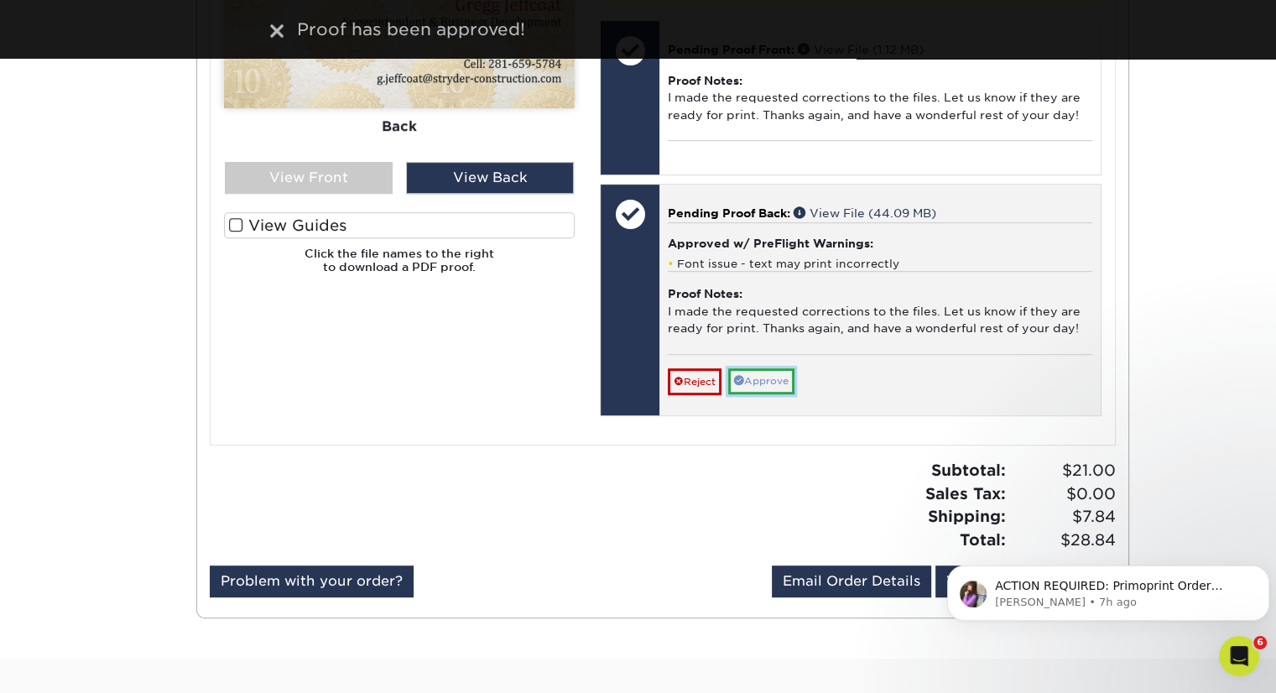
click at [763, 388] on link "Approve" at bounding box center [761, 381] width 66 height 26
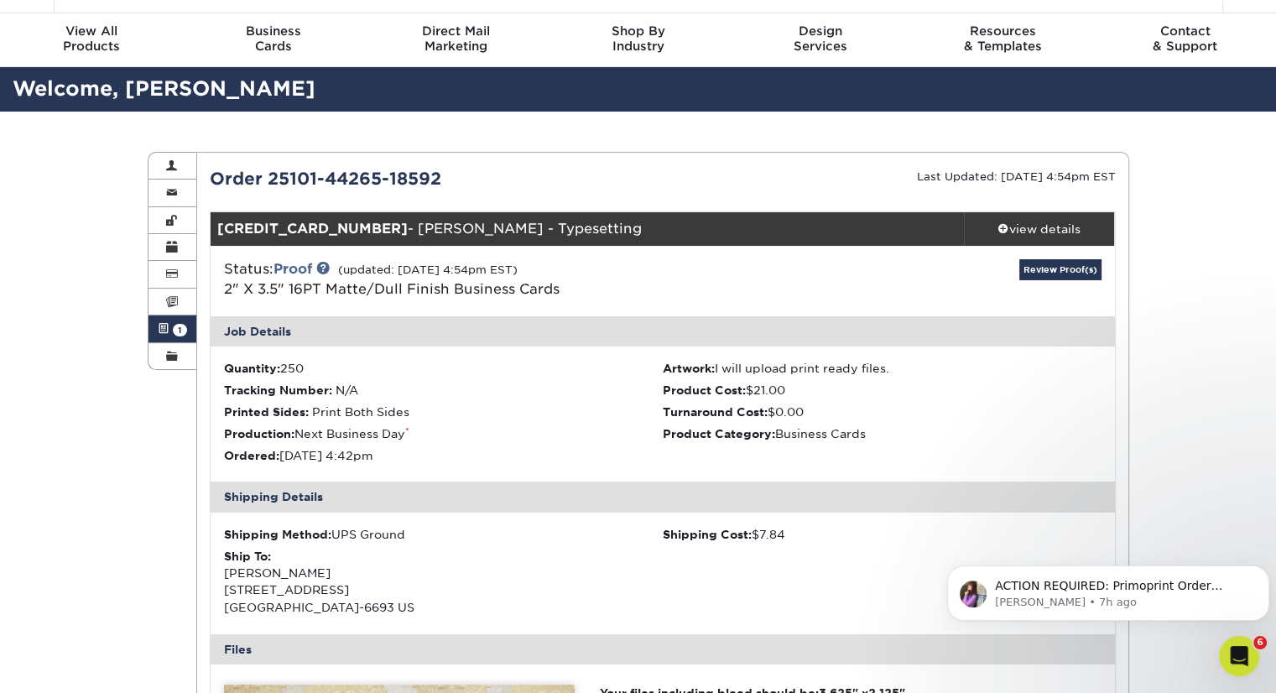
scroll to position [39, 0]
